Goal: Information Seeking & Learning: Learn about a topic

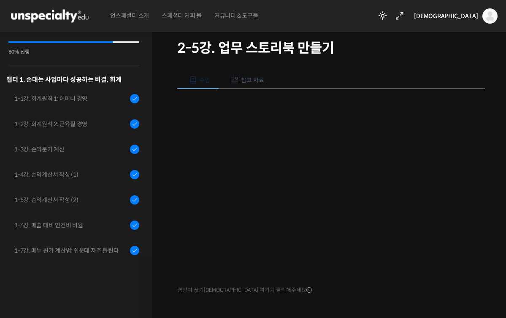
scroll to position [228, 0]
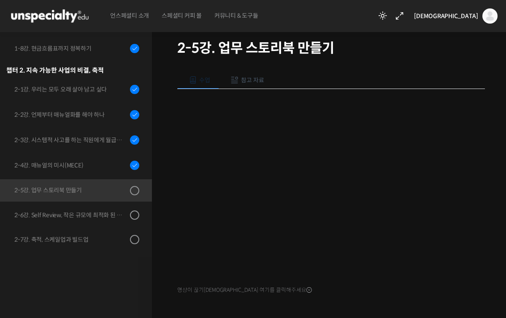
click at [326, 46] on h1 "2-5강. 업무 스토리북 만들기" at bounding box center [331, 48] width 308 height 16
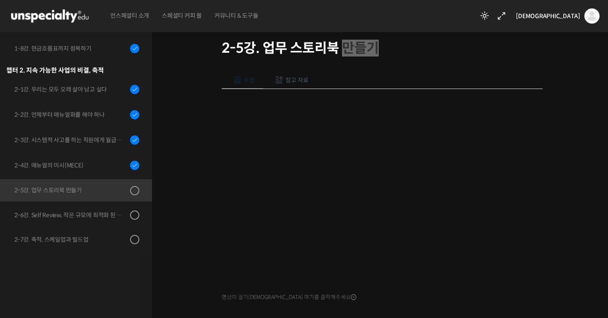
scroll to position [166, 0]
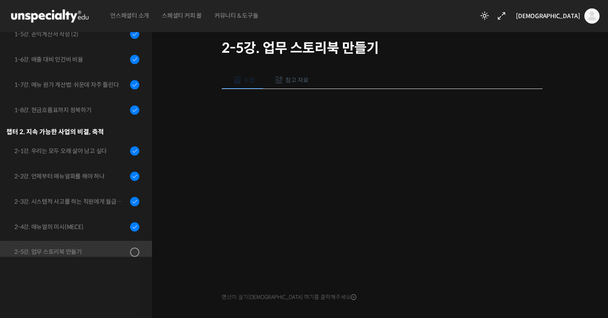
click at [201, 103] on div "연 매출 300억 진경도 대표의 카페 사장을 위한 경영 수업 2-5강. 업무 스토리북 만들기 진행 중 수업 13 /…" at bounding box center [382, 179] width 376 height 390
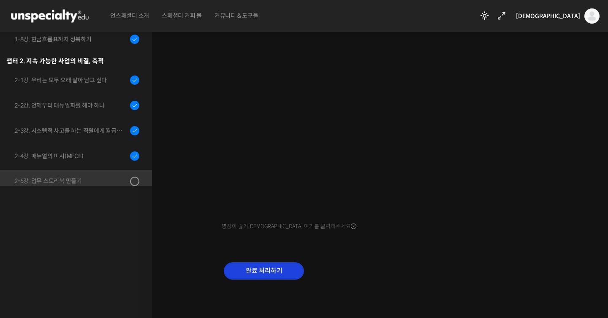
click at [256, 272] on input "완료 처리하기" at bounding box center [264, 271] width 80 height 17
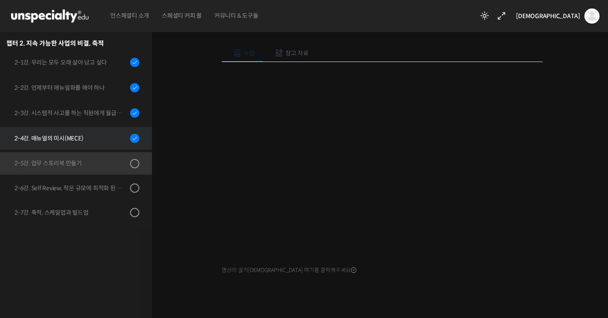
scroll to position [95, 0]
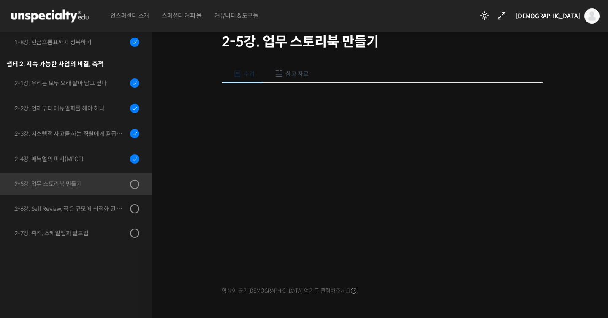
scroll to position [95, 0]
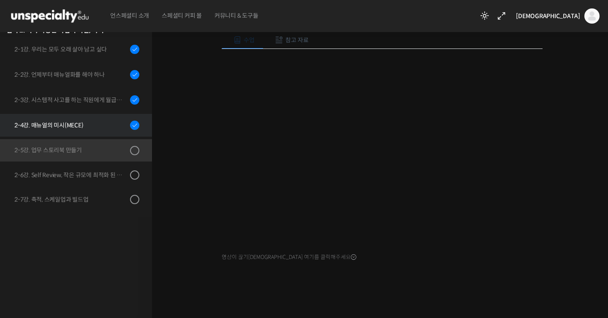
click at [102, 132] on link "2-4강. 매뉴얼의 미시(MECE)" at bounding box center [74, 125] width 156 height 23
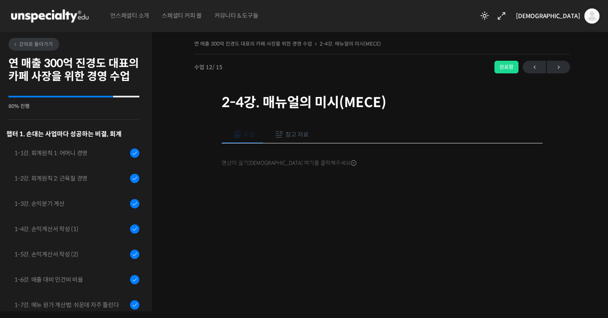
scroll to position [228, 0]
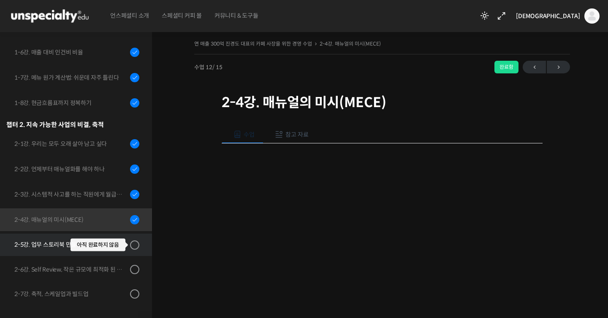
click at [136, 244] on span at bounding box center [137, 245] width 5 height 9
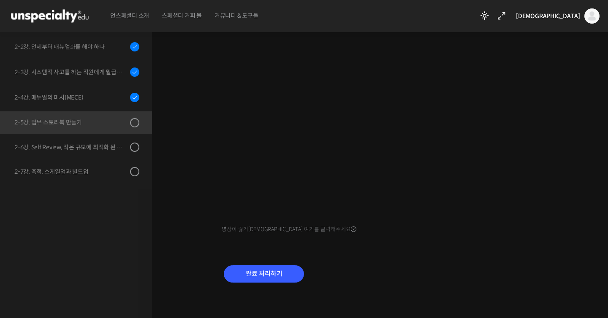
scroll to position [125, 0]
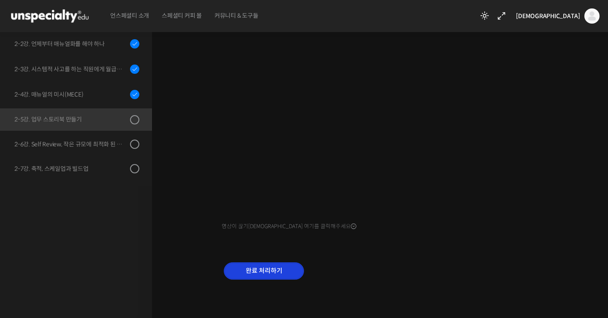
click at [247, 270] on input "완료 처리하기" at bounding box center [264, 271] width 80 height 17
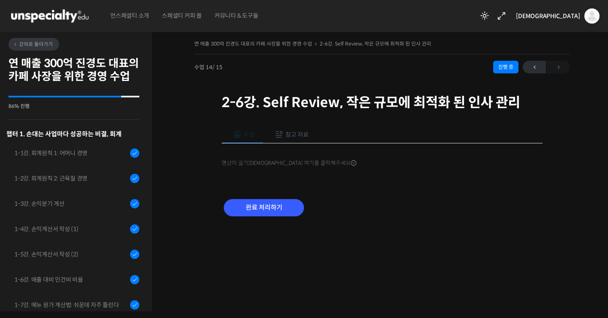
scroll to position [228, 0]
